Goal: Task Accomplishment & Management: Use online tool/utility

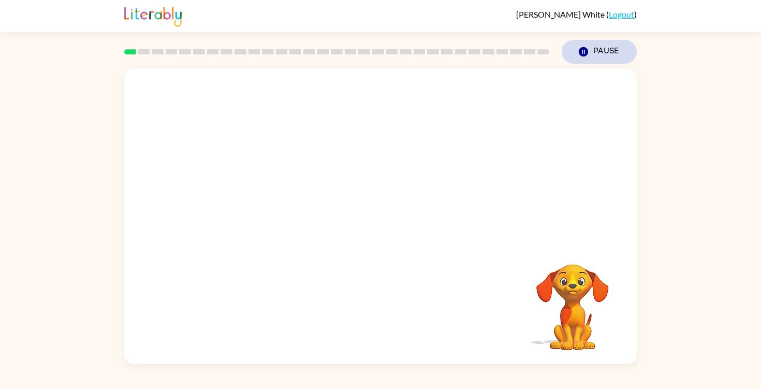
click at [585, 53] on icon "button" at bounding box center [583, 51] width 9 height 9
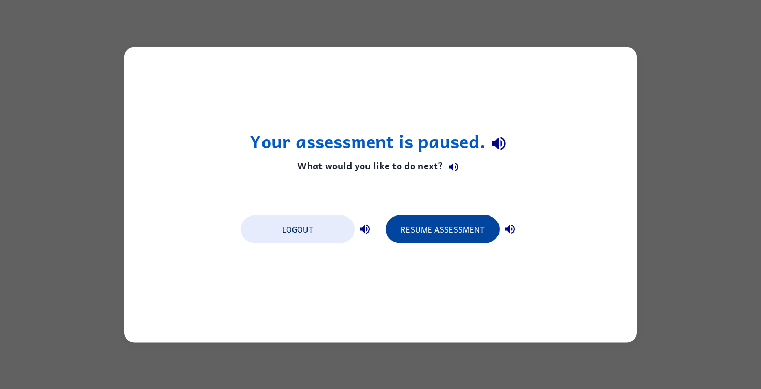
click at [407, 225] on button "Resume Assessment" at bounding box center [443, 229] width 114 height 28
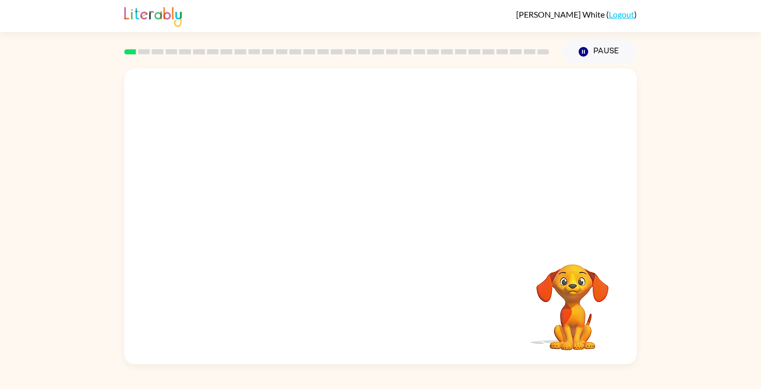
click at [374, 98] on video "Your browser must support playing .mp4 files to use Literably. Please try using…" at bounding box center [380, 155] width 512 height 174
click at [356, 223] on button "button" at bounding box center [380, 221] width 66 height 38
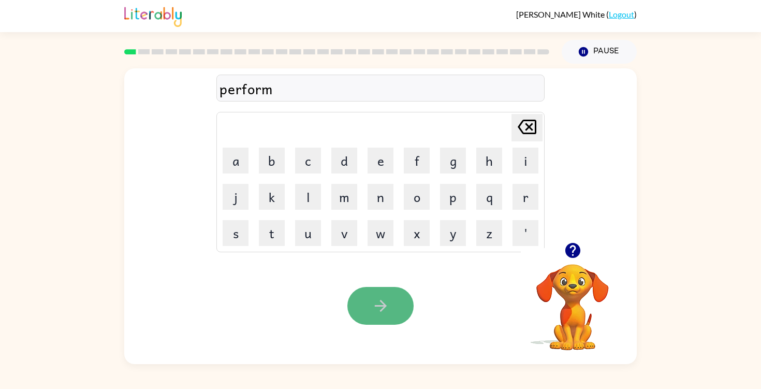
click at [378, 297] on icon "button" at bounding box center [381, 306] width 18 height 18
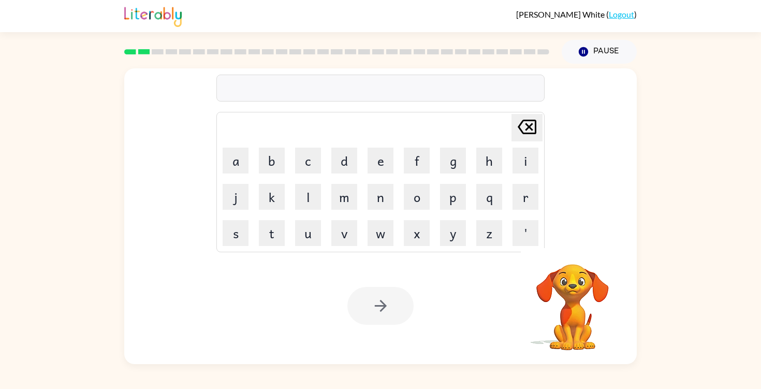
click at [282, 79] on div at bounding box center [380, 88] width 328 height 27
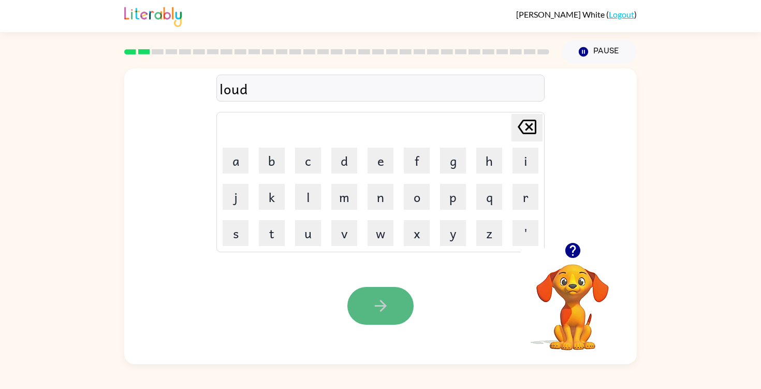
click at [373, 300] on icon "button" at bounding box center [381, 306] width 18 height 18
click at [369, 306] on button "button" at bounding box center [380, 306] width 66 height 38
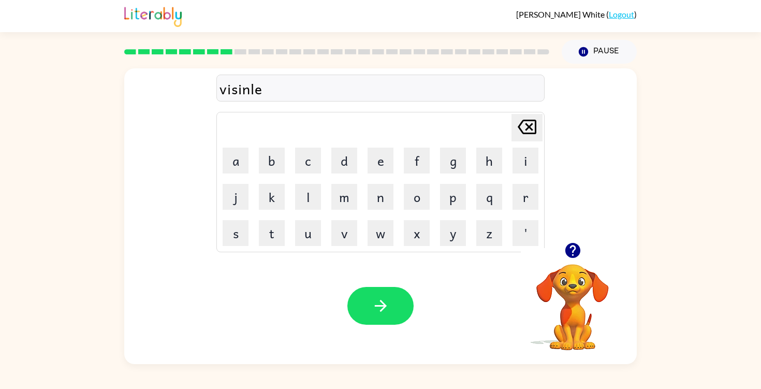
click at [250, 90] on div "visinle" at bounding box center [380, 89] width 322 height 22
click at [379, 303] on icon "button" at bounding box center [381, 306] width 18 height 18
click at [382, 303] on icon "button" at bounding box center [380, 306] width 12 height 12
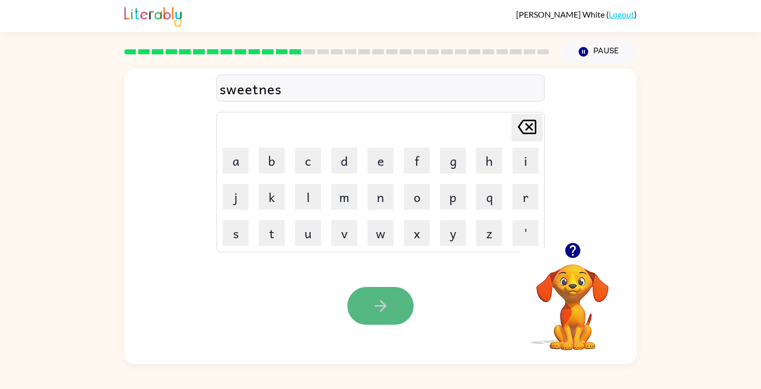
click at [382, 304] on icon "button" at bounding box center [381, 306] width 18 height 18
click at [381, 302] on icon "button" at bounding box center [380, 306] width 12 height 12
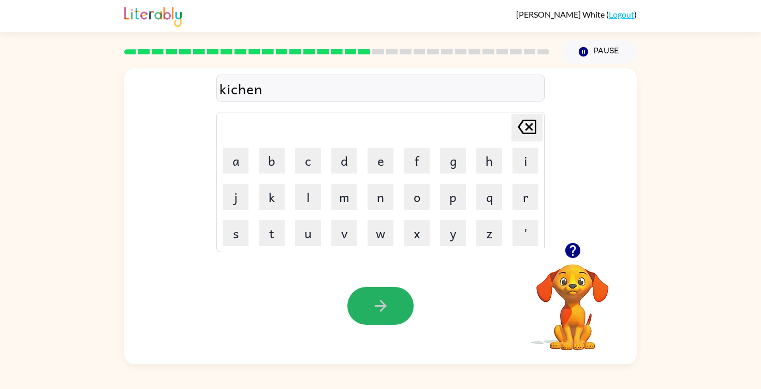
click at [381, 302] on icon "button" at bounding box center [380, 306] width 12 height 12
click at [380, 303] on icon "button" at bounding box center [381, 306] width 18 height 18
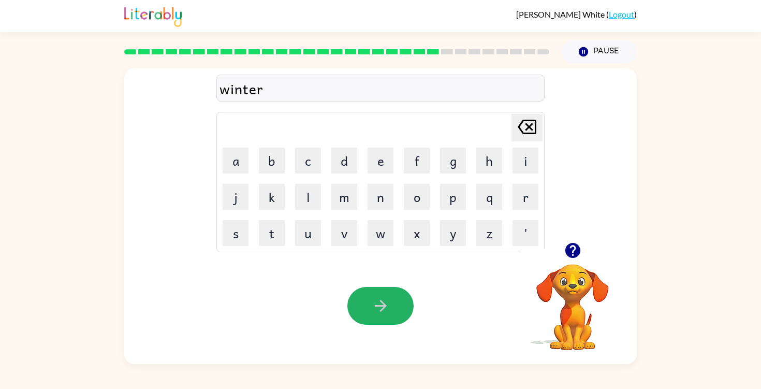
click at [380, 303] on icon "button" at bounding box center [381, 306] width 18 height 18
click at [379, 304] on icon "button" at bounding box center [381, 306] width 18 height 18
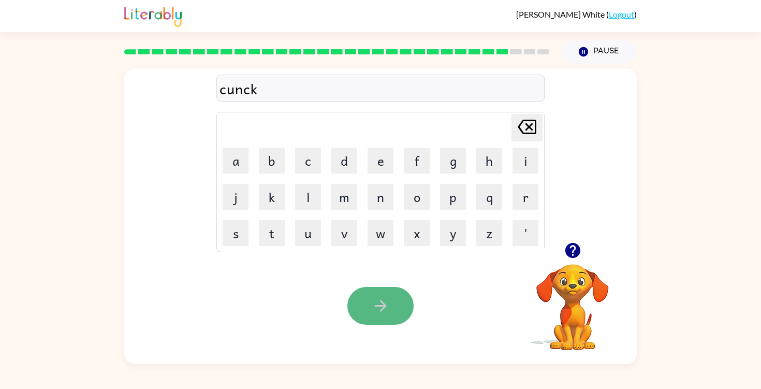
click at [379, 304] on icon "button" at bounding box center [381, 306] width 18 height 18
